Goal: Information Seeking & Learning: Learn about a topic

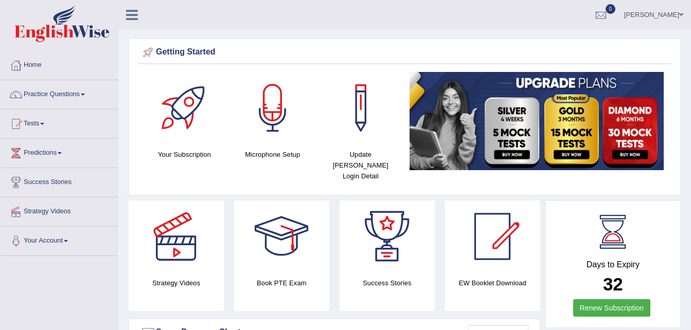
click at [83, 92] on link "Practice Questions" at bounding box center [59, 93] width 117 height 26
click at [83, 92] on link "Practice Questions" at bounding box center [58, 93] width 115 height 26
click at [83, 92] on link "Practice Questions" at bounding box center [59, 93] width 117 height 26
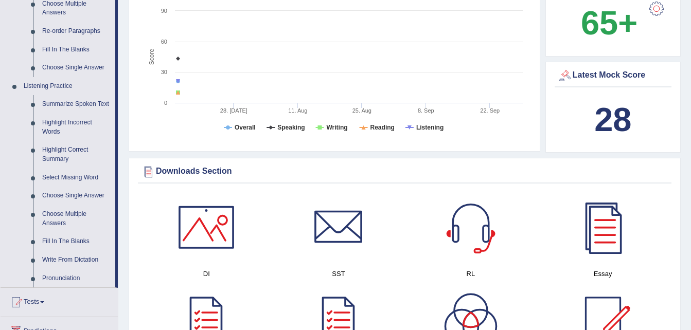
scroll to position [391, 0]
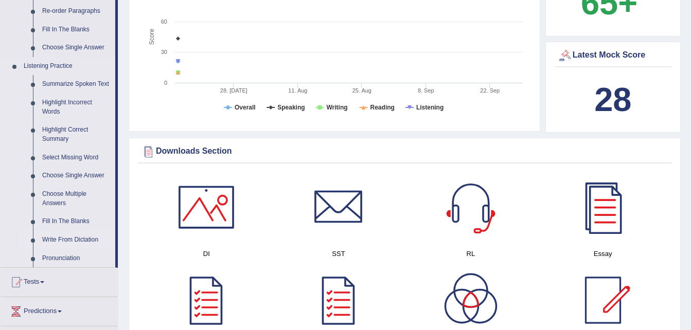
click at [79, 234] on link "Write From Dictation" at bounding box center [77, 240] width 78 height 19
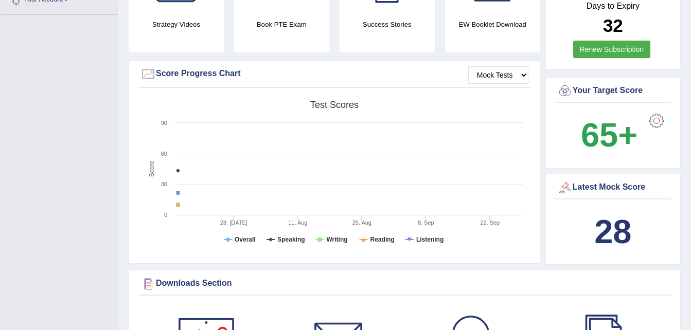
scroll to position [364, 0]
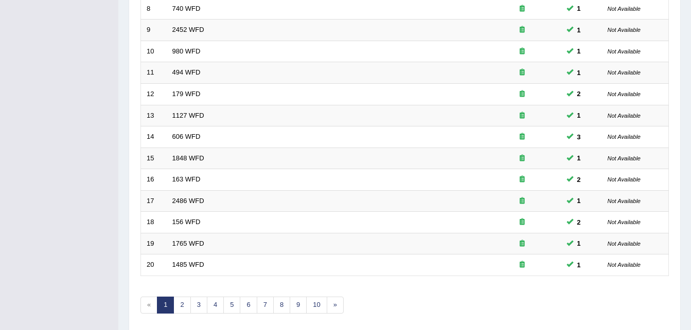
scroll to position [351, 0]
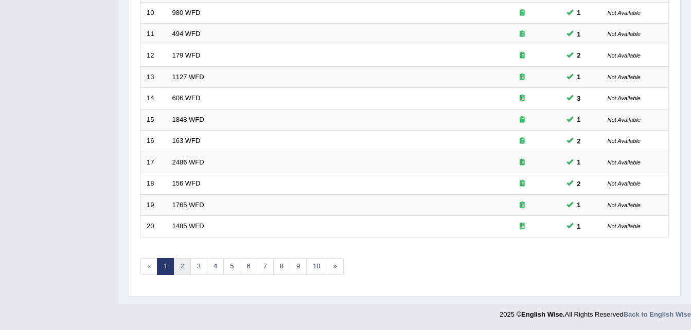
click at [180, 261] on link "2" at bounding box center [181, 266] width 17 height 17
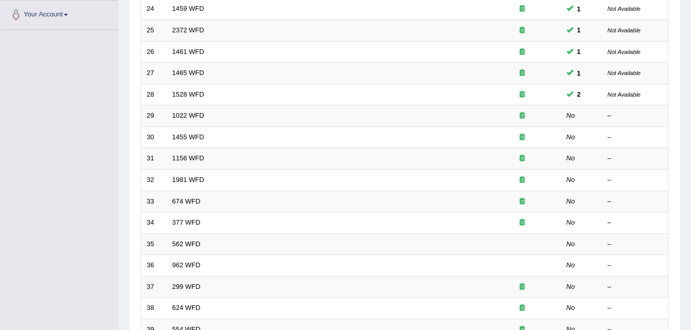
scroll to position [247, 0]
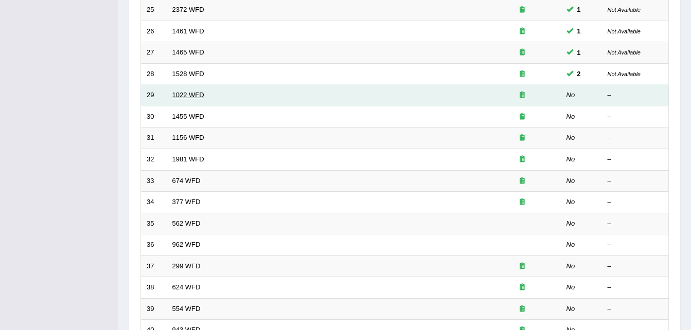
click at [194, 92] on link "1022 WFD" at bounding box center [188, 95] width 32 height 8
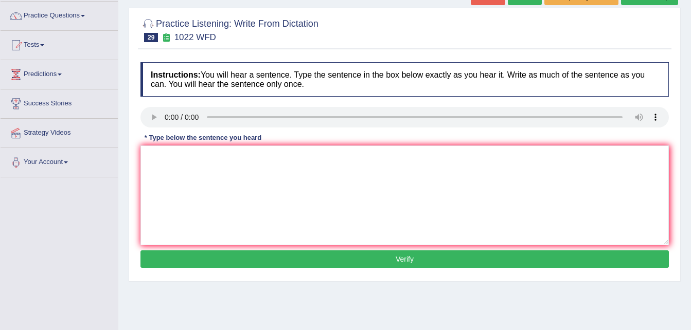
scroll to position [82, 0]
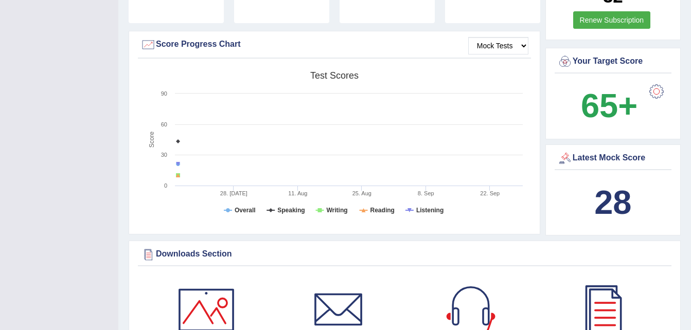
scroll to position [309, 0]
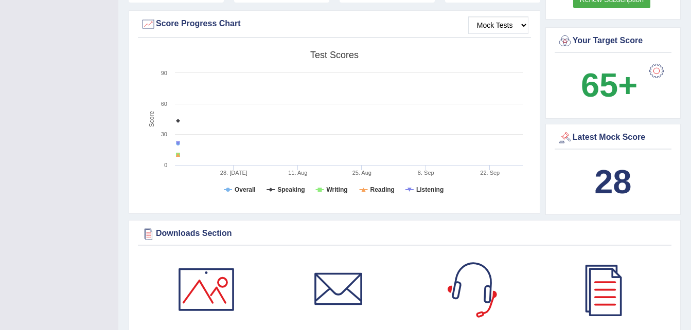
click at [482, 284] on div at bounding box center [471, 290] width 72 height 72
click at [586, 42] on div "Your Target Score" at bounding box center [613, 43] width 117 height 20
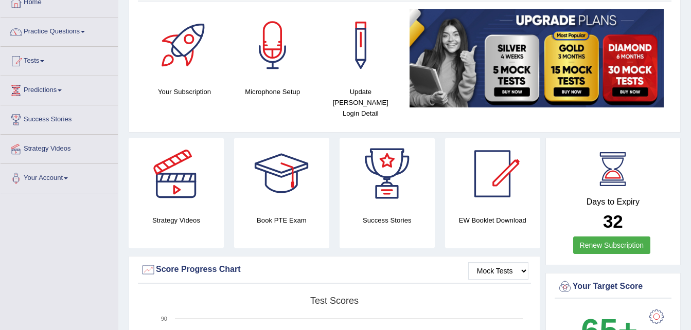
scroll to position [62, 0]
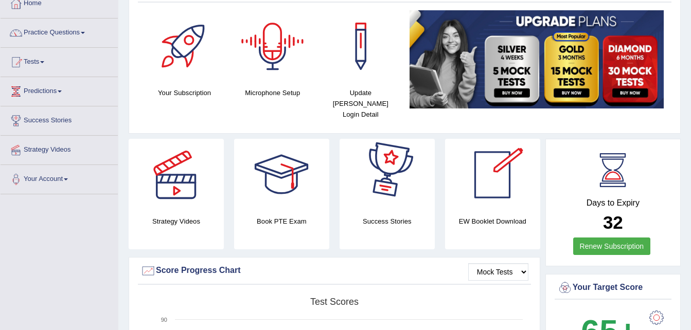
click at [261, 41] on div at bounding box center [273, 46] width 72 height 72
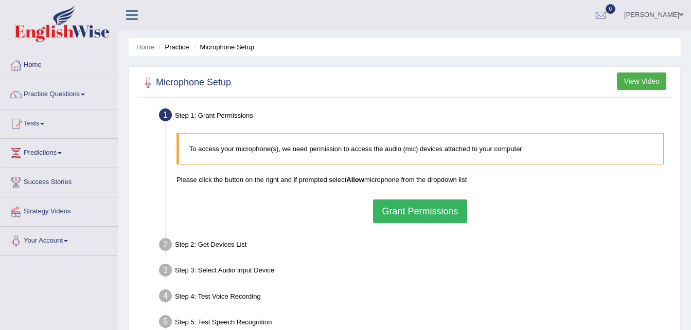
click at [421, 206] on button "Grant Permissions" at bounding box center [420, 212] width 94 height 24
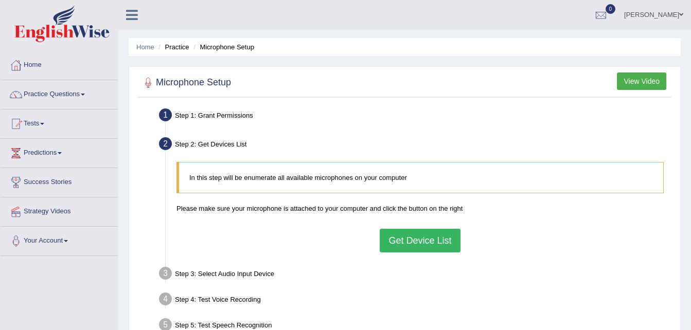
drag, startPoint x: 412, startPoint y: 239, endPoint x: 241, endPoint y: 206, distance: 174.0
click at [241, 206] on div "In this step will be enumerate all available microphones on your computer Pleas…" at bounding box center [420, 207] width 498 height 100
click at [435, 241] on button "Get Device List" at bounding box center [420, 241] width 80 height 24
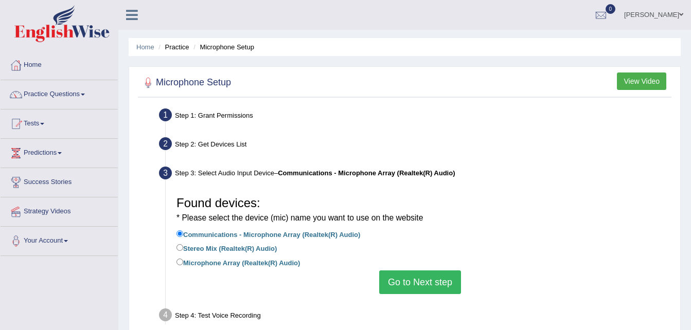
click at [410, 281] on button "Go to Next step" at bounding box center [420, 283] width 82 height 24
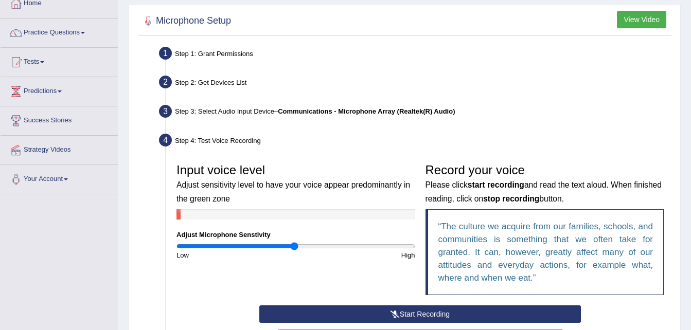
scroll to position [82, 0]
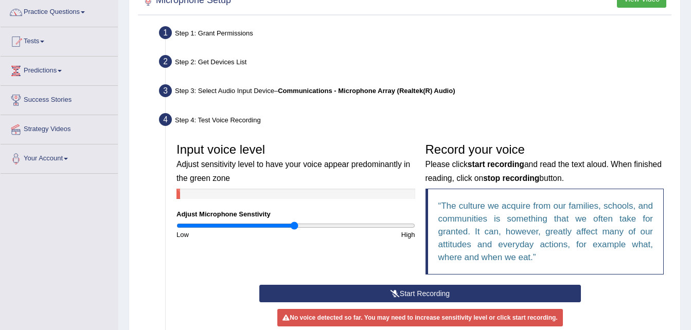
click at [417, 290] on button "Start Recording" at bounding box center [420, 293] width 322 height 17
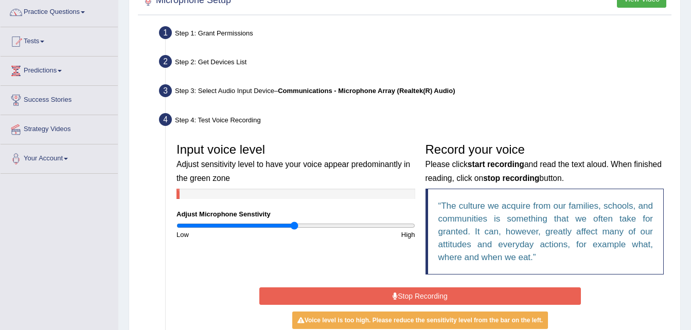
click at [419, 290] on button "Stop Recording" at bounding box center [420, 296] width 322 height 17
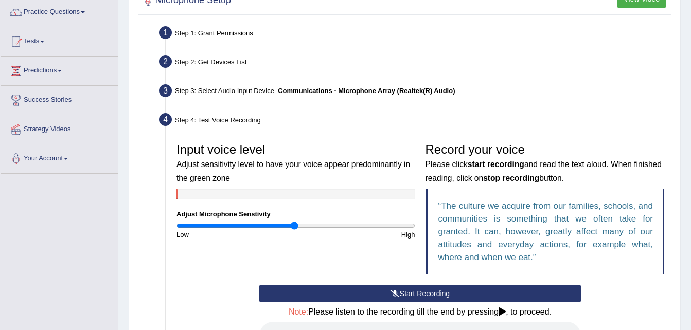
click at [501, 308] on icon at bounding box center [502, 312] width 7 height 8
click at [504, 311] on icon at bounding box center [502, 312] width 7 height 8
click at [302, 227] on input "range" at bounding box center [295, 226] width 239 height 8
click at [416, 292] on button "Start Recording" at bounding box center [420, 293] width 322 height 17
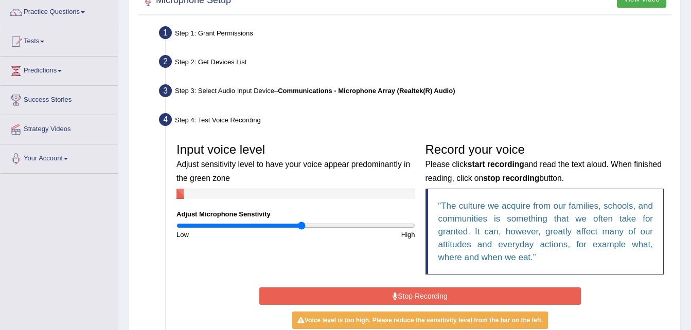
click at [416, 292] on button "Stop Recording" at bounding box center [420, 296] width 322 height 17
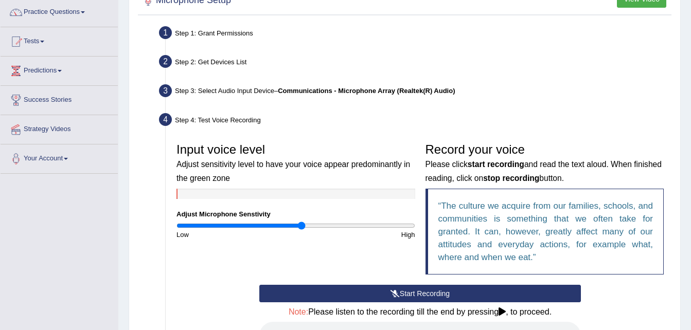
click at [503, 311] on icon at bounding box center [502, 312] width 7 height 8
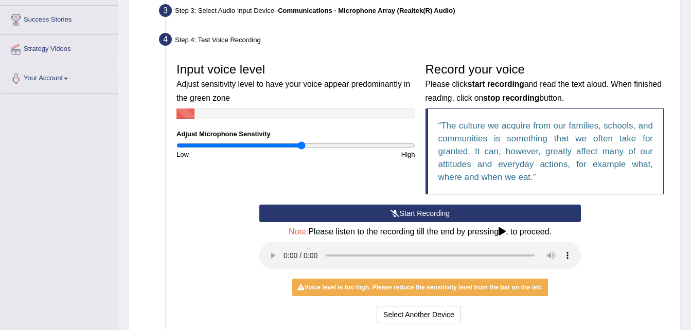
scroll to position [185, 0]
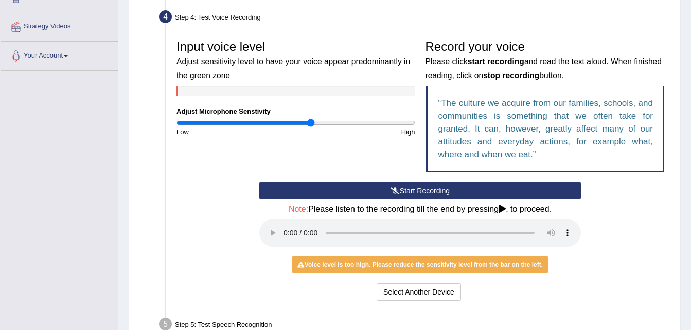
click at [311, 123] on input "range" at bounding box center [295, 123] width 239 height 8
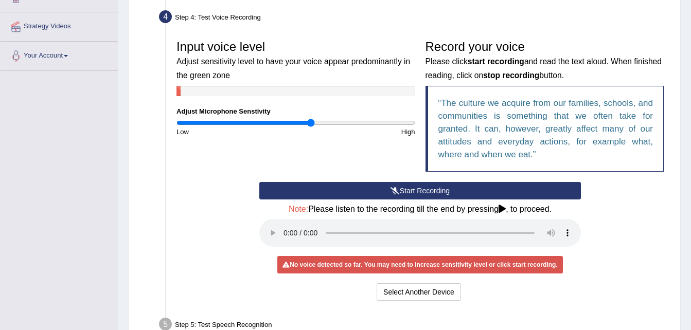
click at [417, 185] on button "Start Recording" at bounding box center [420, 190] width 322 height 17
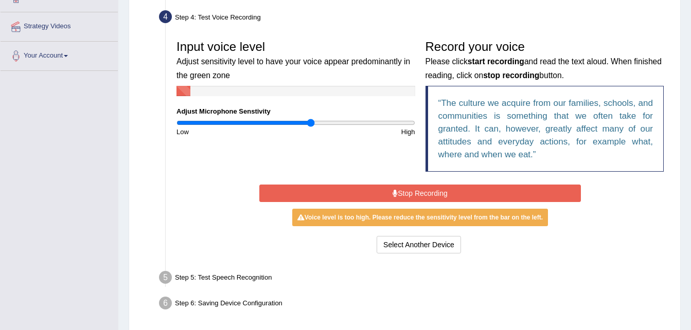
click at [419, 187] on button "Stop Recording" at bounding box center [420, 193] width 322 height 17
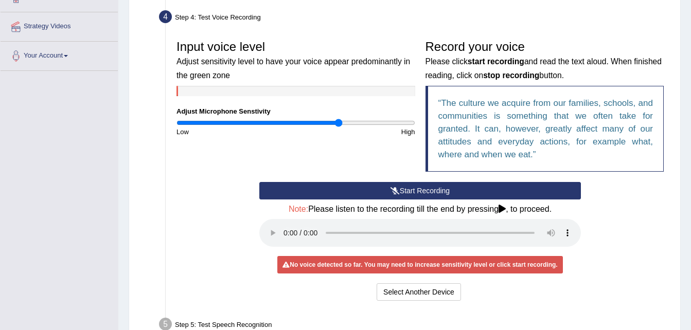
click at [339, 123] on input "range" at bounding box center [295, 123] width 239 height 8
click at [429, 191] on button "Start Recording" at bounding box center [420, 190] width 322 height 17
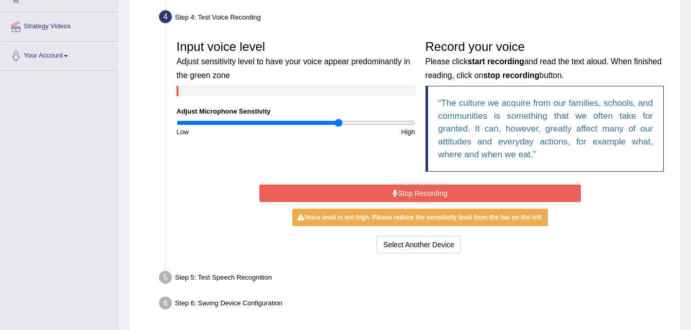
click at [422, 190] on button "Stop Recording" at bounding box center [420, 193] width 322 height 17
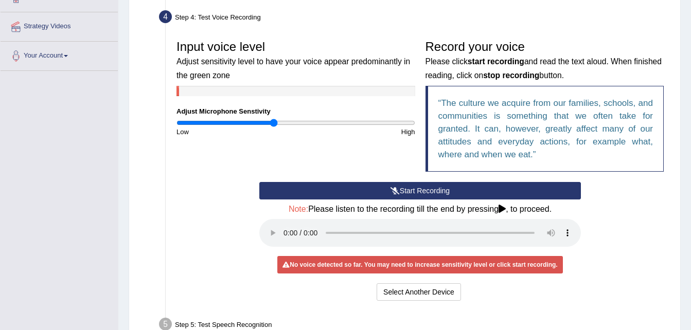
type input "0.82"
click at [274, 122] on input "range" at bounding box center [295, 123] width 239 height 8
click at [421, 190] on button "Start Recording" at bounding box center [420, 190] width 322 height 17
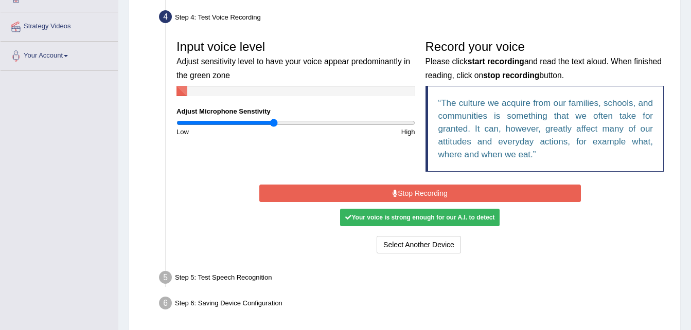
click at [421, 190] on button "Stop Recording" at bounding box center [420, 193] width 322 height 17
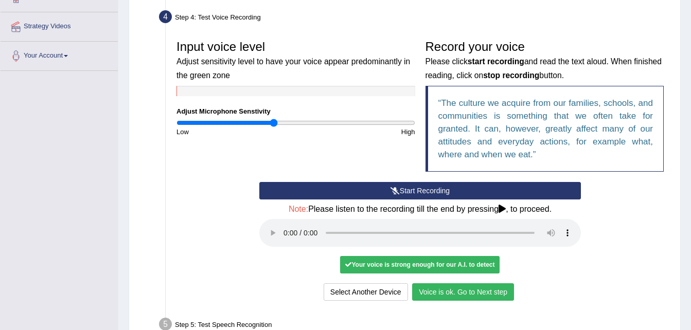
click at [471, 288] on button "Voice is ok. Go to Next step" at bounding box center [463, 292] width 102 height 17
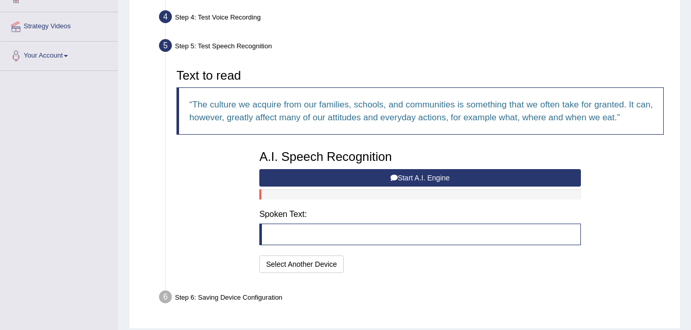
click at [421, 174] on button "Start A.I. Engine" at bounding box center [420, 177] width 322 height 17
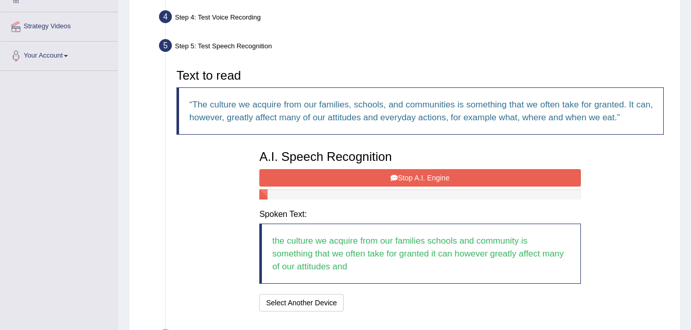
click at [421, 174] on button "Stop A.I. Engine" at bounding box center [420, 177] width 322 height 17
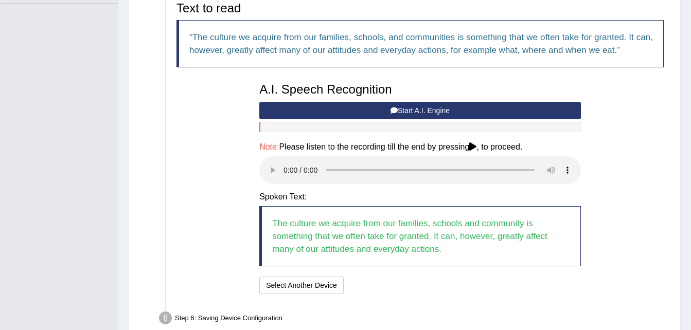
scroll to position [268, 0]
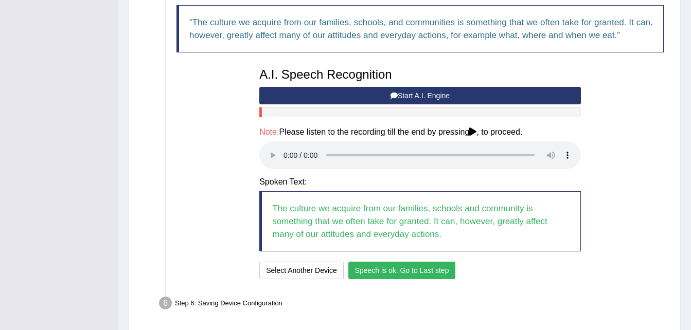
click at [423, 262] on button "Speech is ok. Go to Last step" at bounding box center [402, 270] width 108 height 17
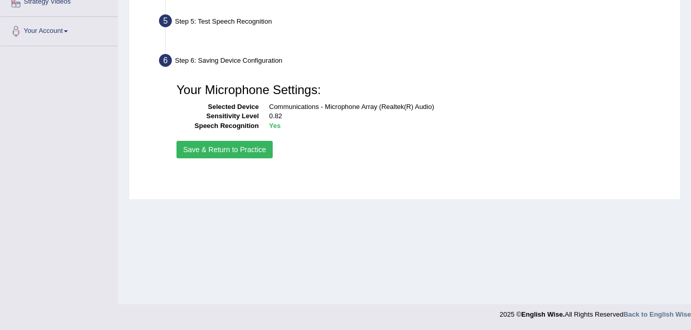
scroll to position [210, 0]
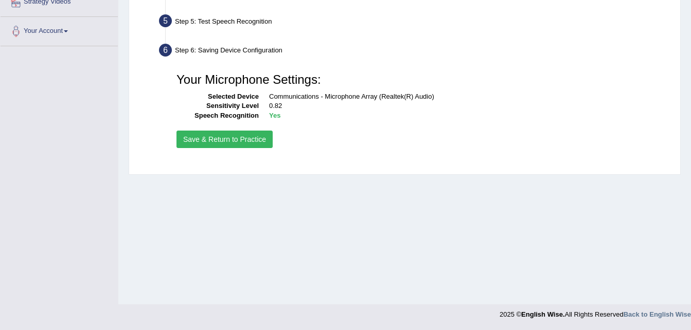
click at [225, 136] on button "Save & Return to Practice" at bounding box center [224, 139] width 96 height 17
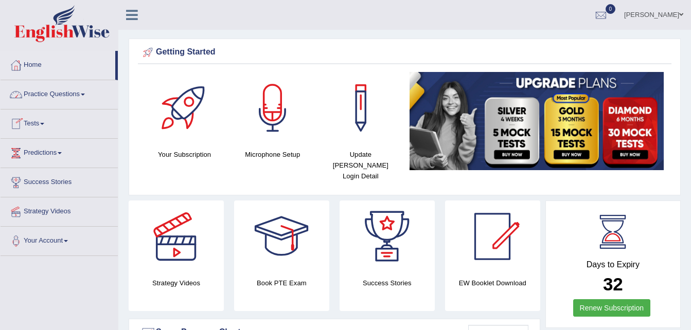
click at [86, 91] on link "Practice Questions" at bounding box center [59, 93] width 117 height 26
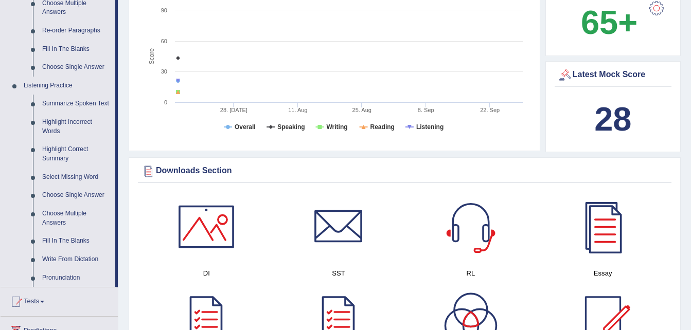
scroll to position [384, 0]
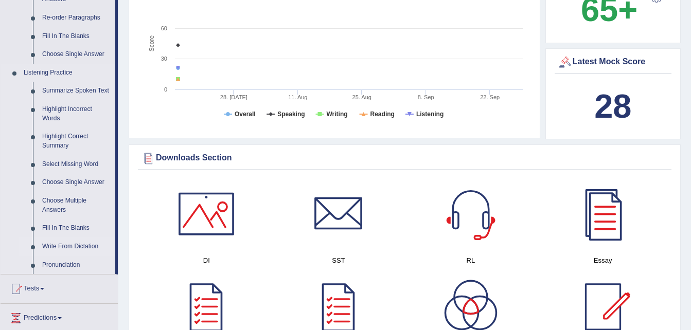
click at [65, 243] on link "Write From Dictation" at bounding box center [77, 247] width 78 height 19
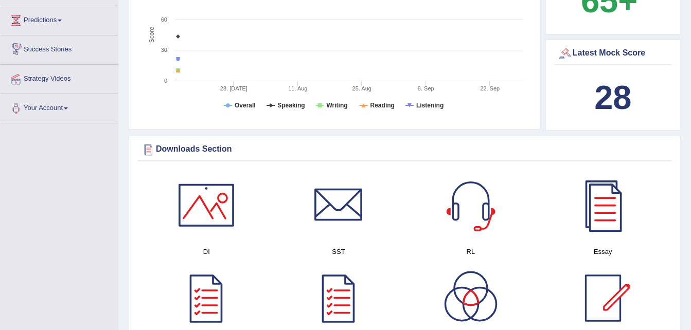
scroll to position [691, 0]
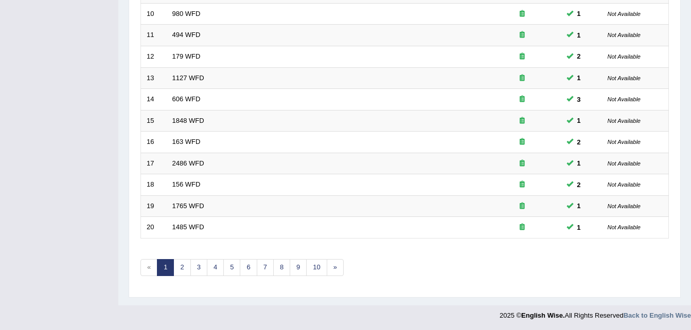
scroll to position [351, 0]
click at [180, 271] on link "2" at bounding box center [181, 266] width 17 height 17
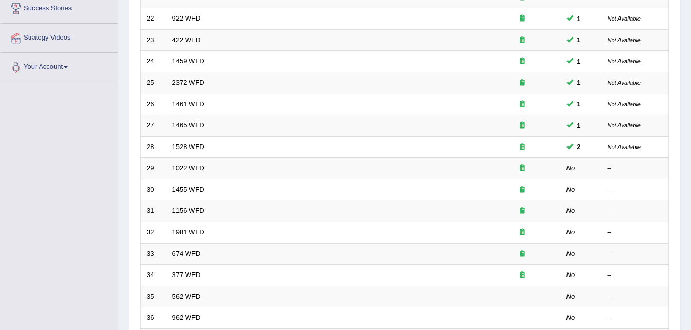
scroll to position [206, 0]
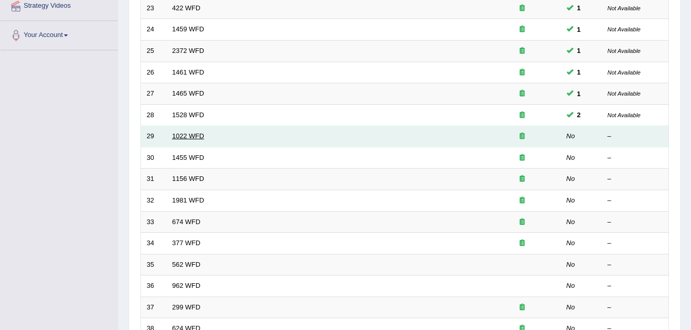
click at [203, 134] on link "1022 WFD" at bounding box center [188, 136] width 32 height 8
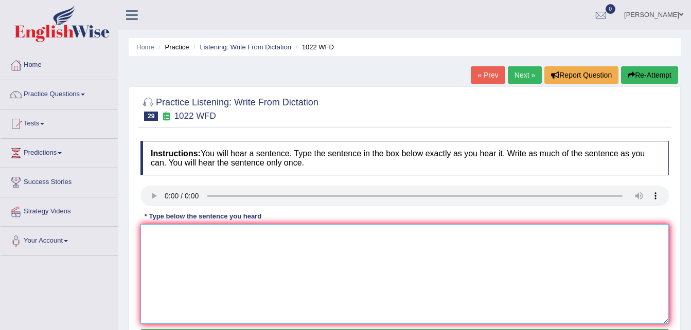
click at [154, 234] on textarea at bounding box center [404, 274] width 528 height 100
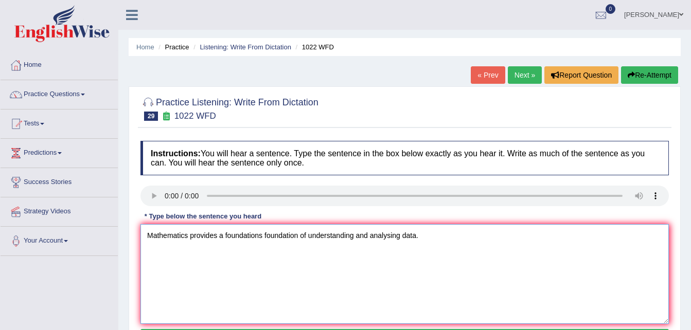
type textarea "Mathematics provides a foundations foundation of understanding and analysing da…"
click at [691, 321] on div "Home Practice Listening: Write From Dictation 1022 WFD « Prev Next » Report Que…" at bounding box center [404, 257] width 573 height 515
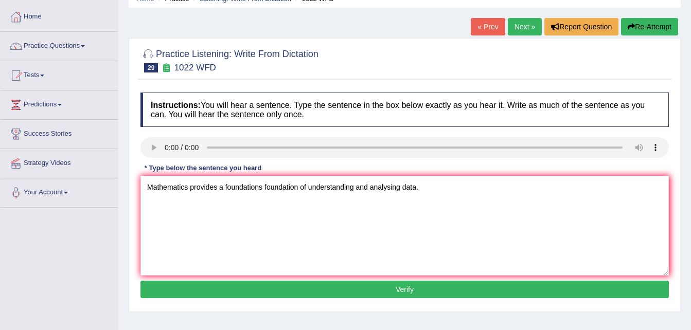
scroll to position [62, 0]
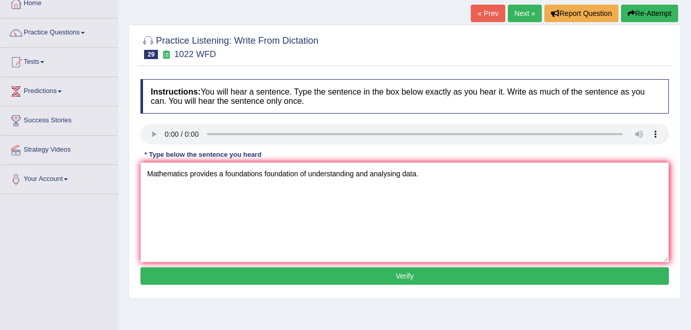
click at [398, 274] on button "Verify" at bounding box center [404, 276] width 528 height 17
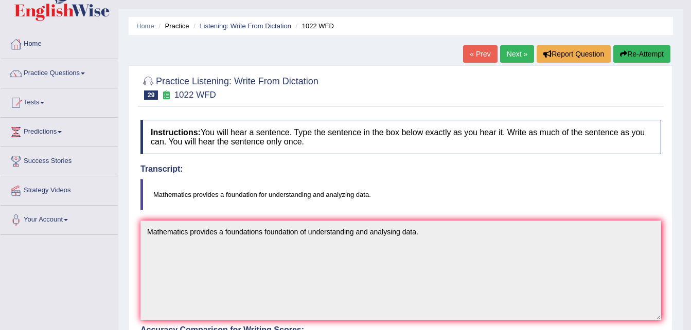
scroll to position [21, 0]
click at [520, 49] on link "Next »" at bounding box center [517, 54] width 34 height 17
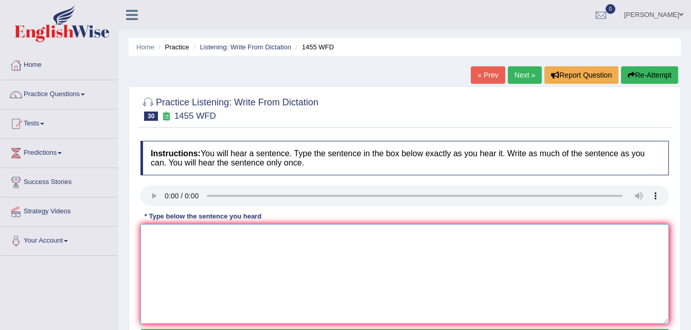
click at [151, 229] on textarea at bounding box center [404, 274] width 528 height 100
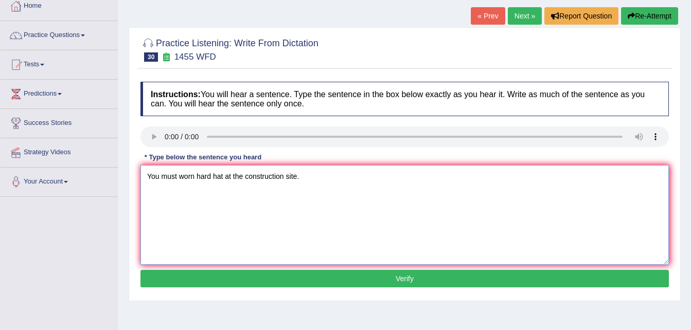
scroll to position [62, 0]
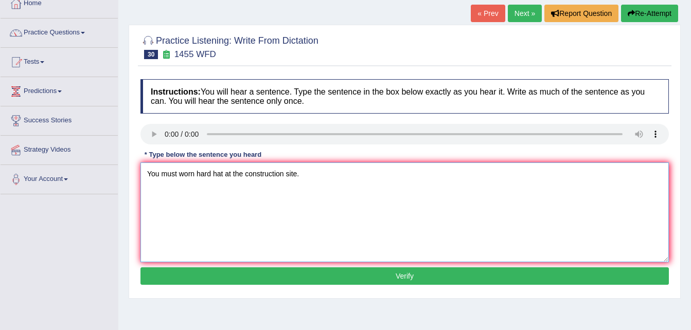
type textarea "You must worn hard hat at the construction site."
click at [420, 276] on button "Verify" at bounding box center [404, 276] width 528 height 17
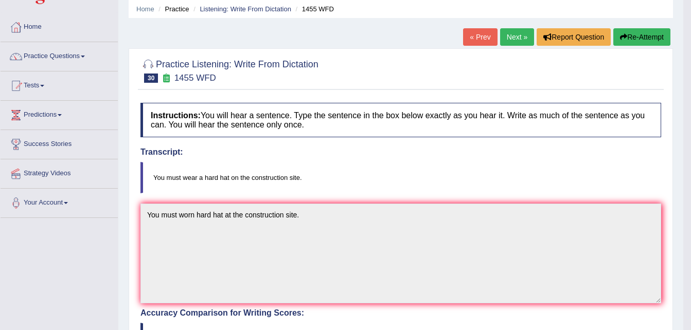
scroll to position [21, 0]
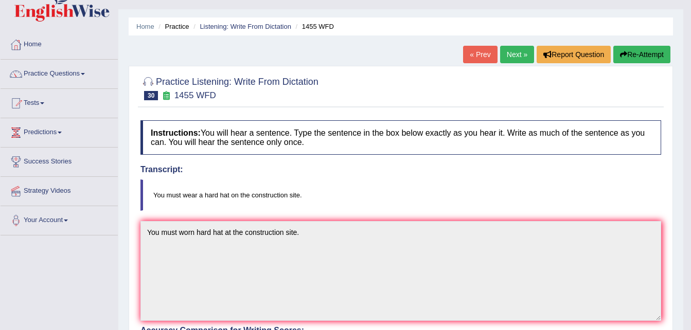
click at [521, 55] on link "Next »" at bounding box center [517, 54] width 34 height 17
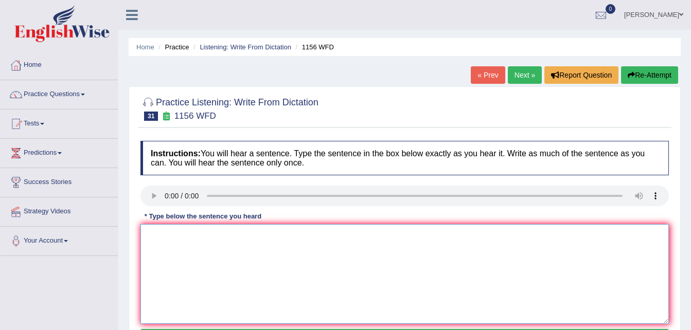
click at [156, 234] on textarea at bounding box center [404, 274] width 528 height 100
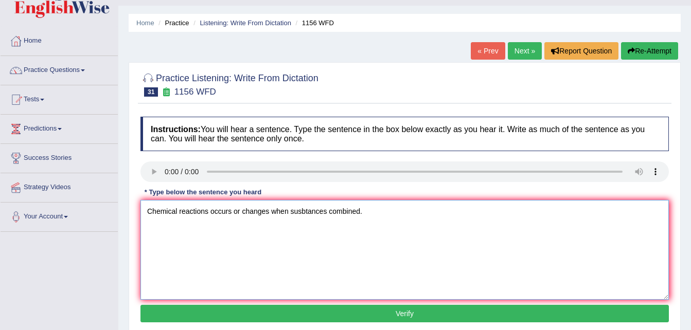
scroll to position [62, 0]
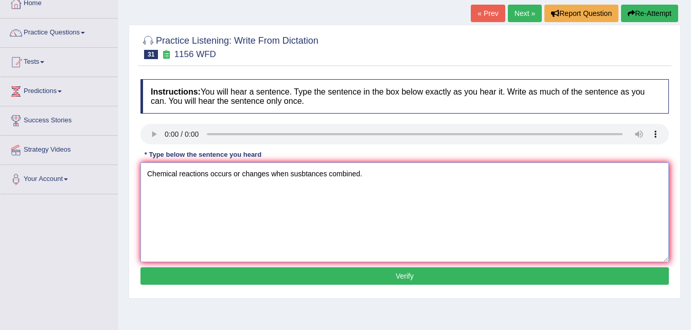
type textarea "Chemical reactions occurs or changes when susbtances combined."
click at [406, 271] on button "Verify" at bounding box center [404, 276] width 528 height 17
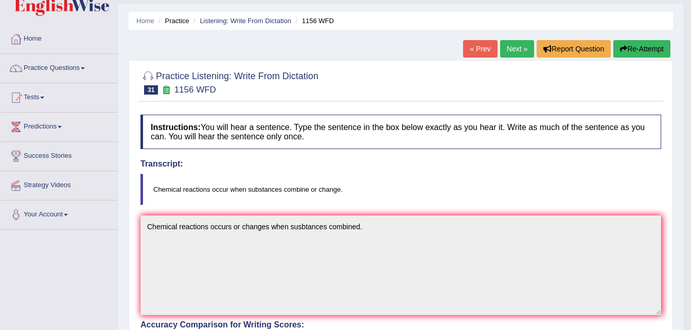
scroll to position [14, 0]
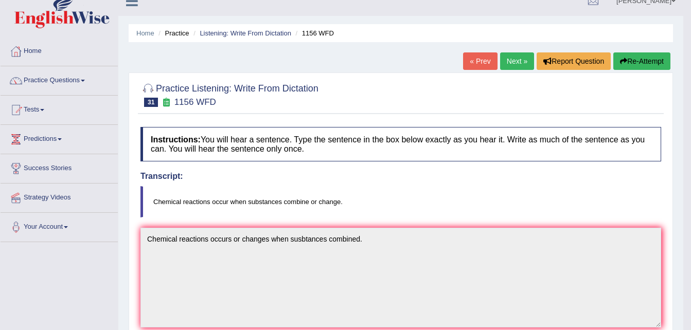
click at [647, 59] on button "Re-Attempt" at bounding box center [641, 60] width 57 height 17
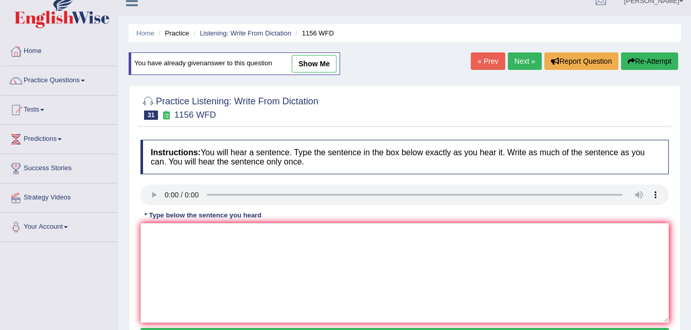
click at [161, 231] on textarea at bounding box center [404, 273] width 528 height 100
click at [183, 232] on textarea "Chemical" at bounding box center [404, 273] width 528 height 100
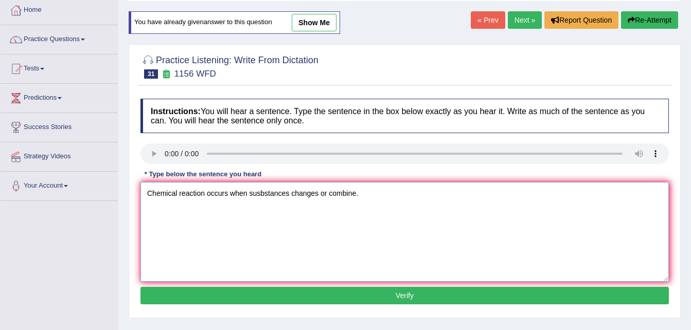
scroll to position [76, 0]
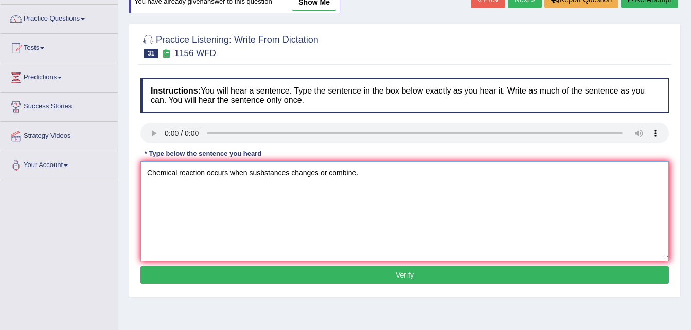
click at [290, 175] on textarea "Chemical reaction occurs when susbstances changes or combine." at bounding box center [404, 212] width 528 height 100
click at [423, 173] on textarea "Chemical reaction occurs when susbstances combine or change changes or combine." at bounding box center [404, 212] width 528 height 100
type textarea "Chemical reaction occurs when susbstances combine or change changes."
click at [406, 269] on button "Verify" at bounding box center [404, 275] width 528 height 17
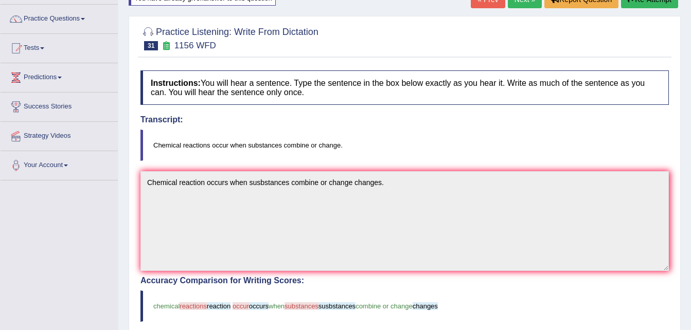
click at [44, 262] on div "Toggle navigation Home Practice Questions Speaking Practice Read Aloud Repeat S…" at bounding box center [345, 257] width 691 height 666
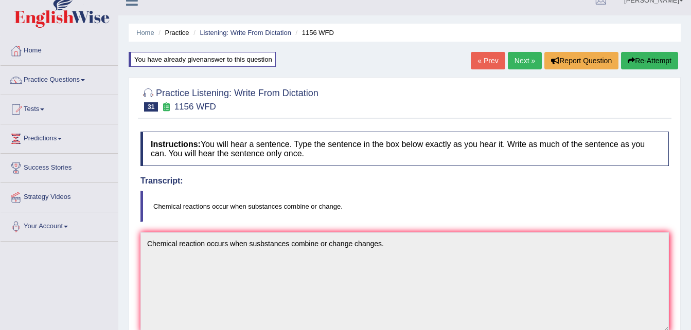
scroll to position [14, 0]
click at [528, 58] on link "Next »" at bounding box center [525, 60] width 34 height 17
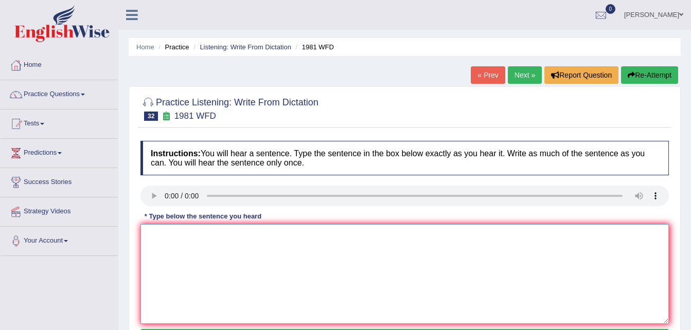
click at [152, 237] on textarea at bounding box center [404, 274] width 528 height 100
click at [184, 231] on textarea "All of your agurment must be supported by ad and relevent therioes." at bounding box center [404, 274] width 528 height 100
click at [198, 236] on textarea "All of your argurment must be supported by ad and relevent therioes." at bounding box center [404, 274] width 528 height 100
click at [329, 235] on textarea "All of your argument must be supported by ad and relevent therioes." at bounding box center [404, 274] width 528 height 100
click at [360, 235] on textarea "All of your argument must be supported by ad and relevant therioes." at bounding box center [404, 274] width 528 height 100
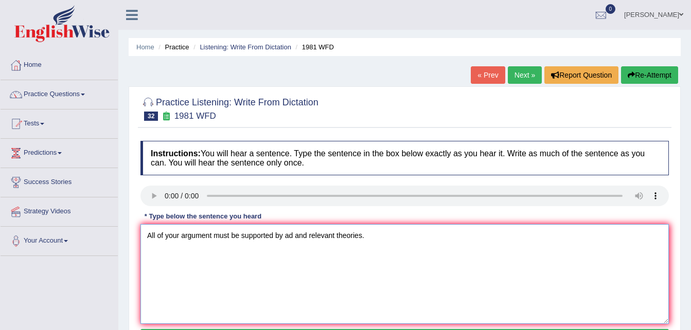
click at [294, 234] on textarea "All of your argument must be supported by ad and relevant theories." at bounding box center [404, 274] width 528 height 100
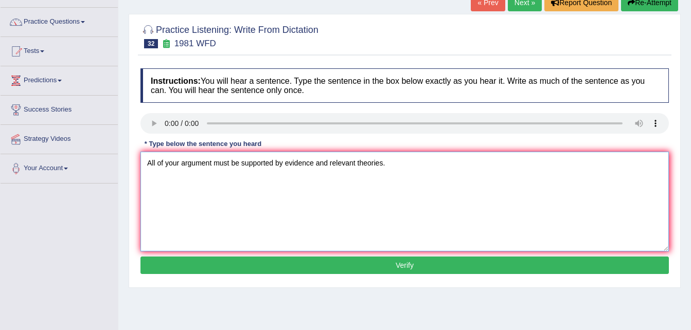
scroll to position [82, 0]
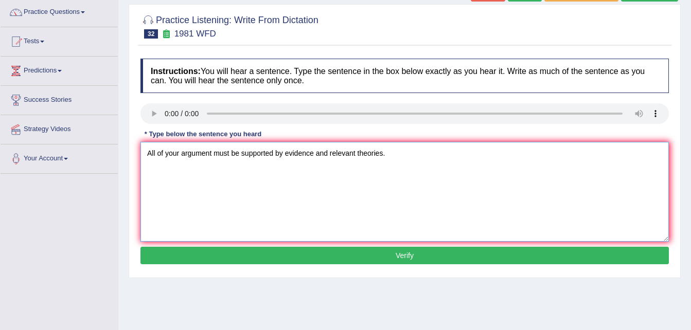
type textarea "All of your argument must be supported by evidence and relevant theories."
click at [422, 255] on button "Verify" at bounding box center [404, 255] width 528 height 17
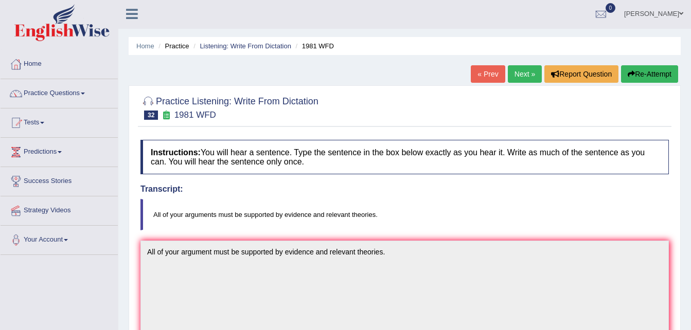
scroll to position [0, 0]
